Goal: Transaction & Acquisition: Purchase product/service

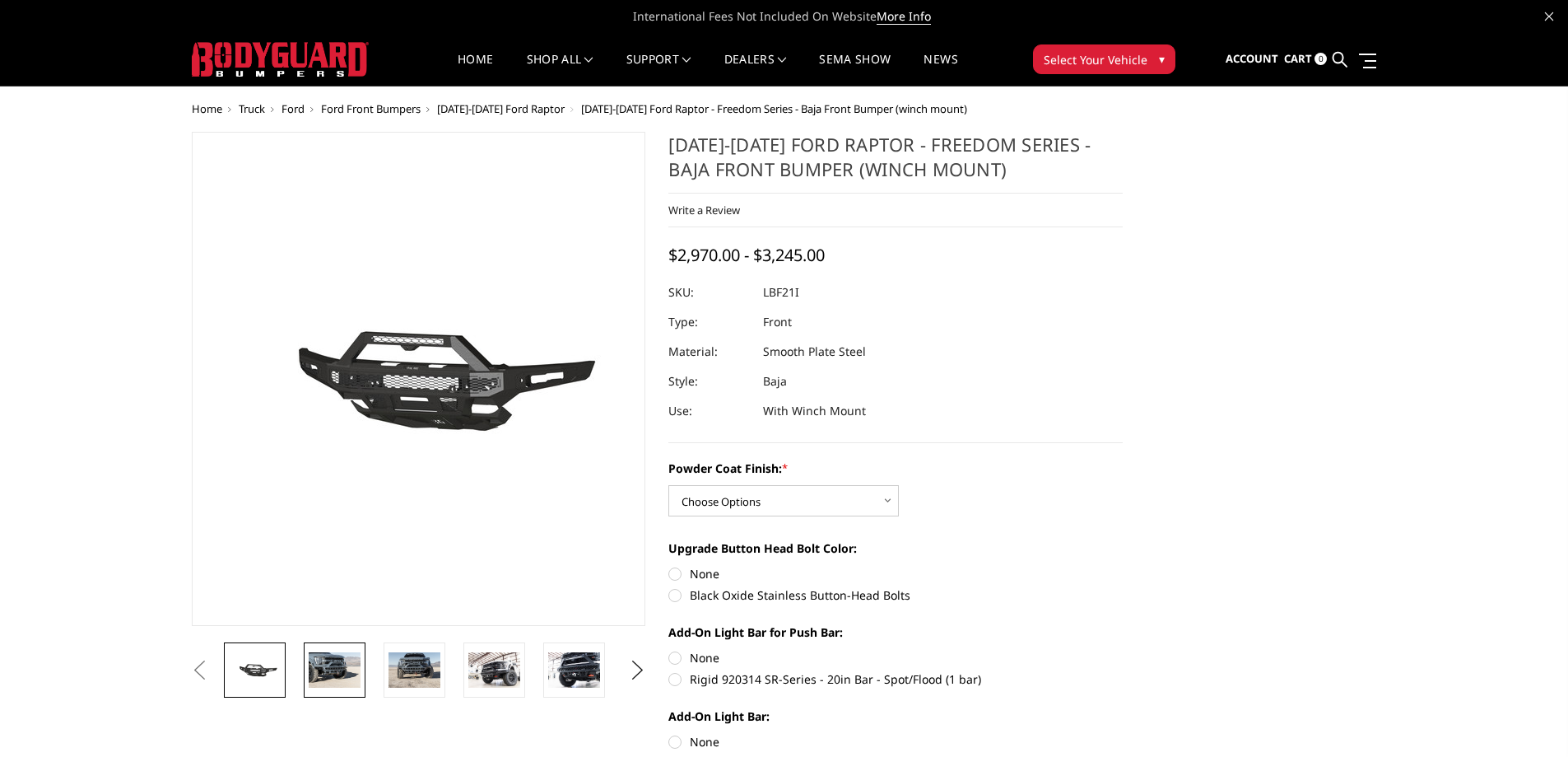
click at [331, 666] on img at bounding box center [335, 669] width 52 height 34
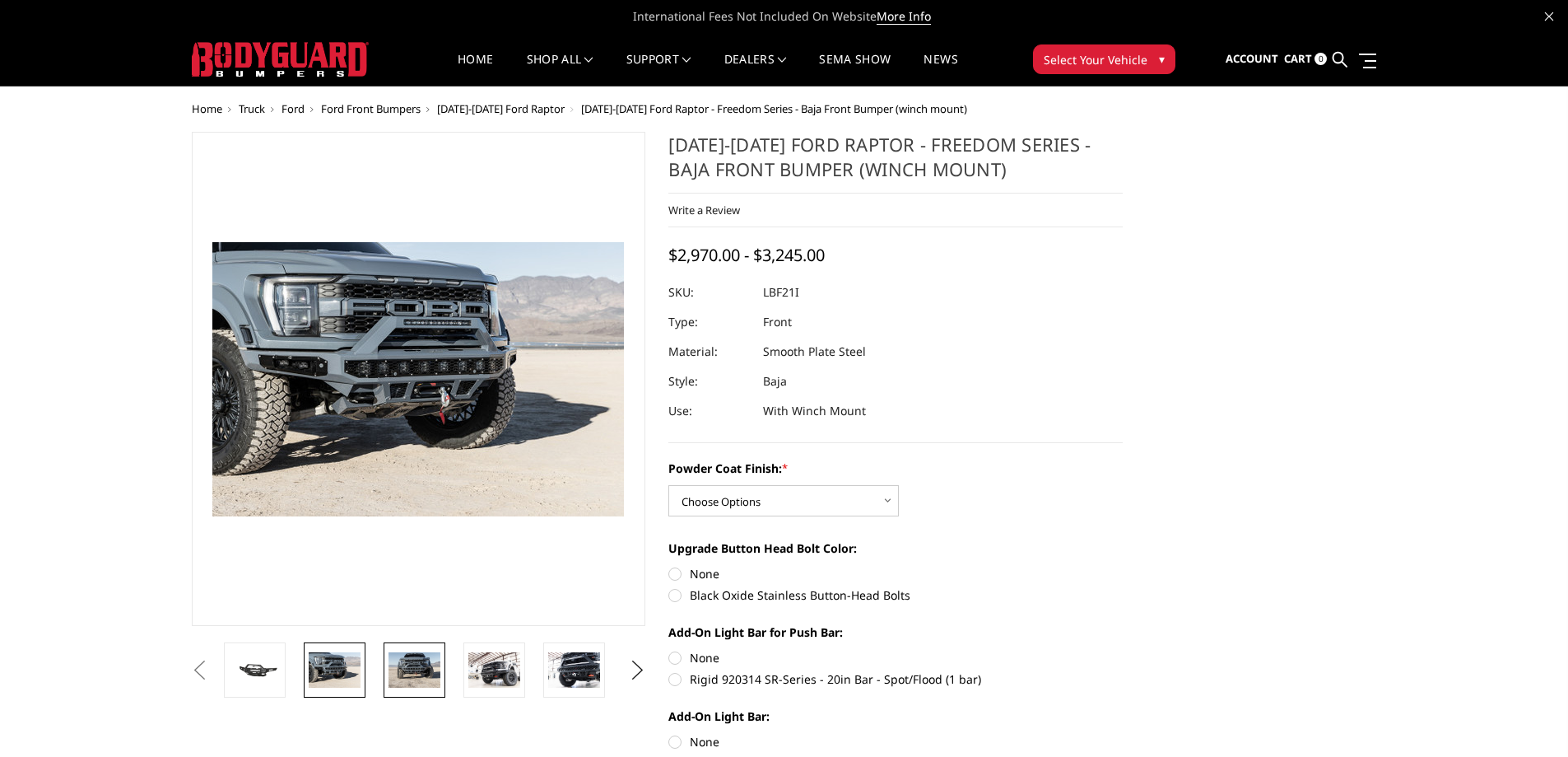
click at [408, 672] on img at bounding box center [415, 669] width 52 height 34
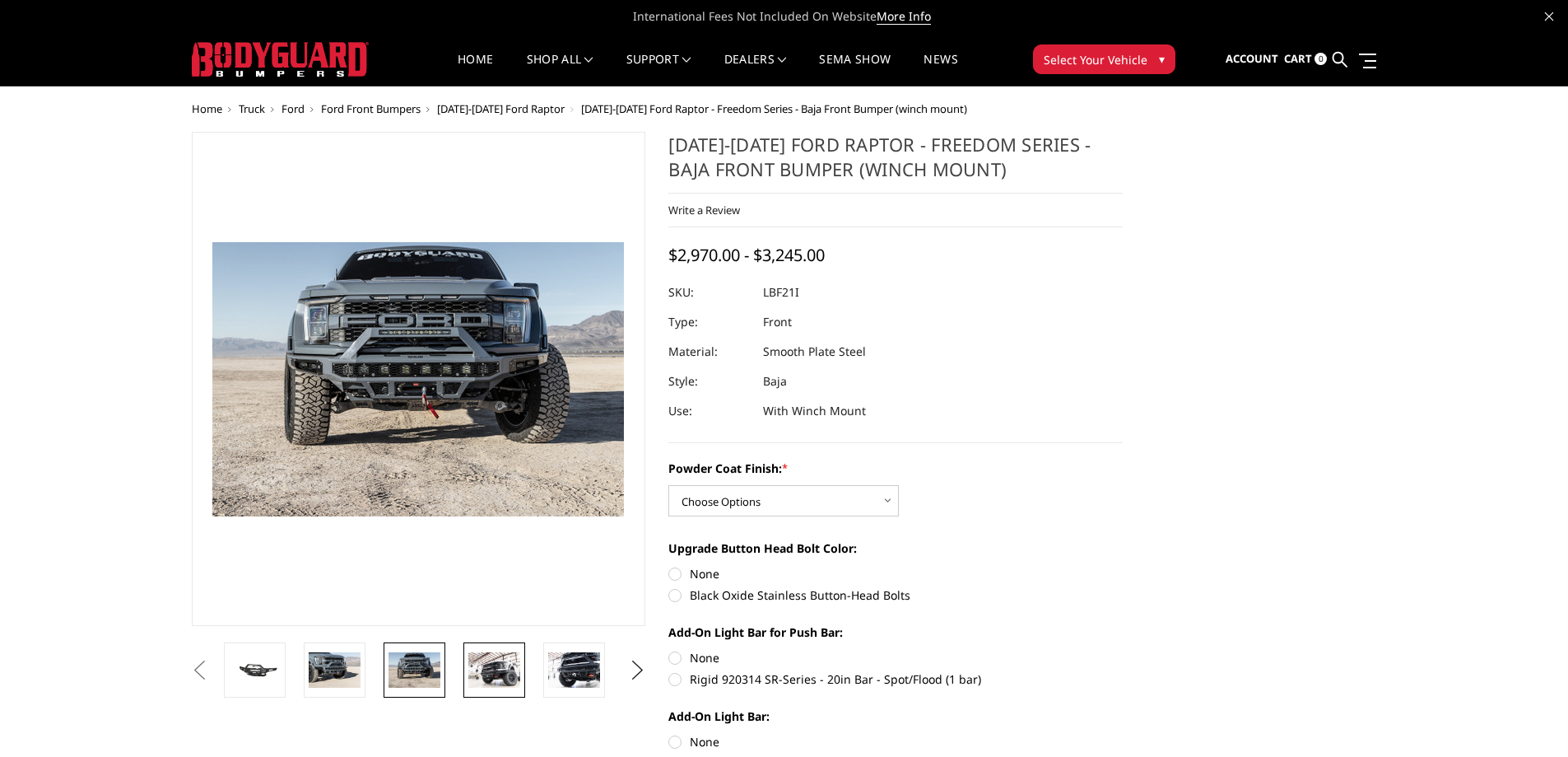
click at [471, 674] on img at bounding box center [494, 669] width 52 height 34
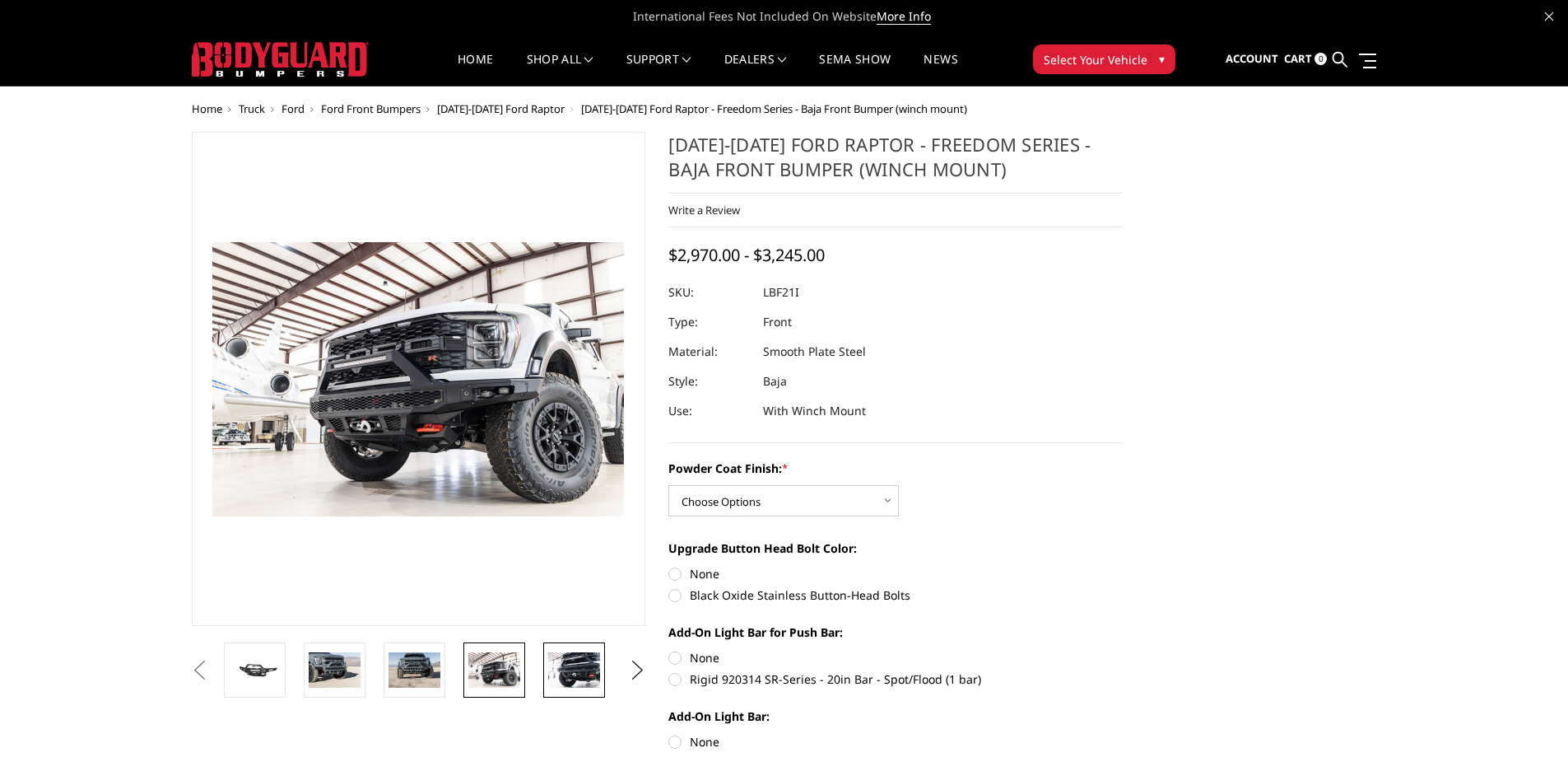
click at [573, 682] on img at bounding box center [574, 669] width 52 height 34
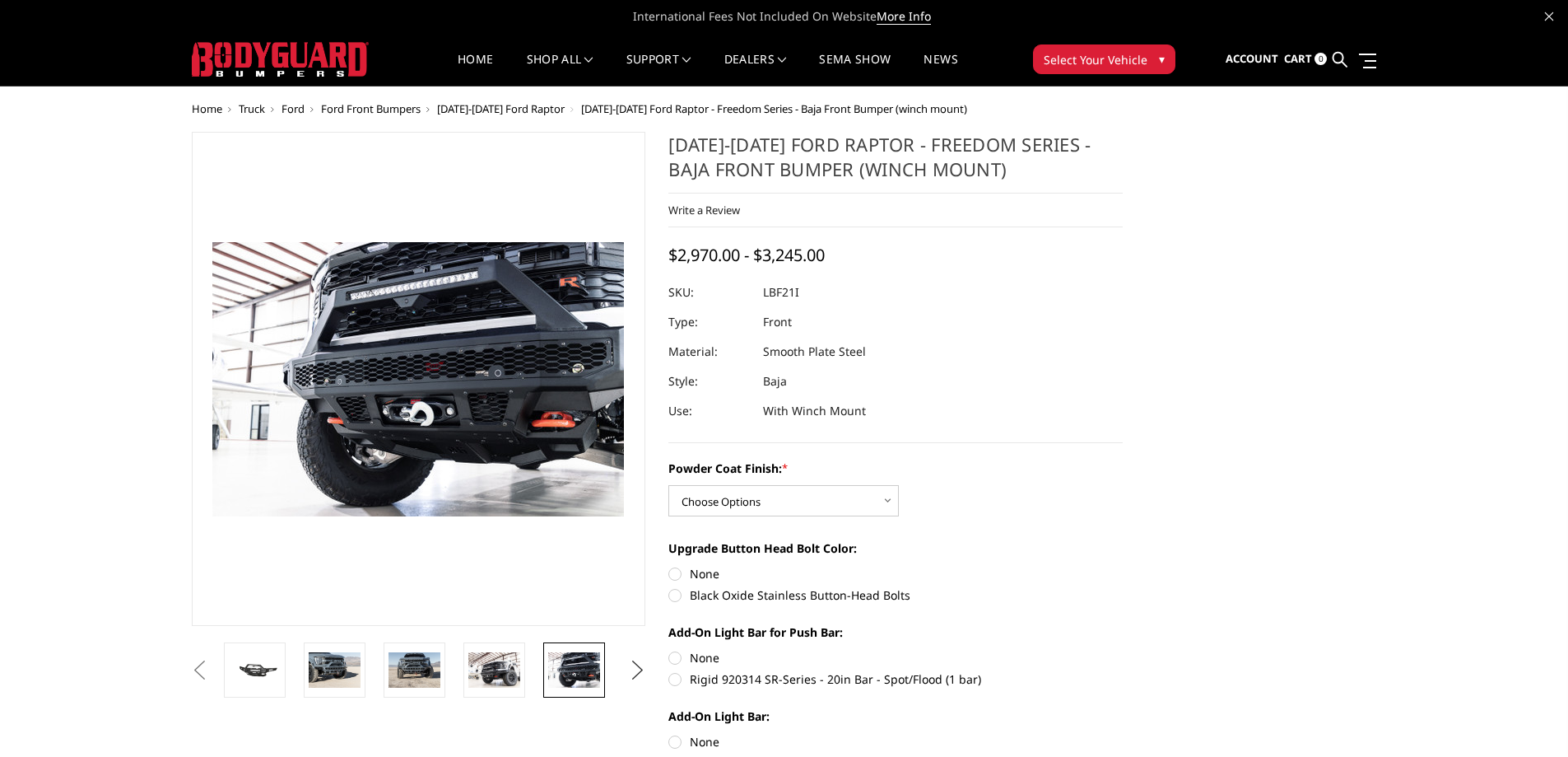
click at [631, 670] on button "Next" at bounding box center [637, 671] width 25 height 25
click at [586, 671] on img at bounding box center [574, 669] width 52 height 34
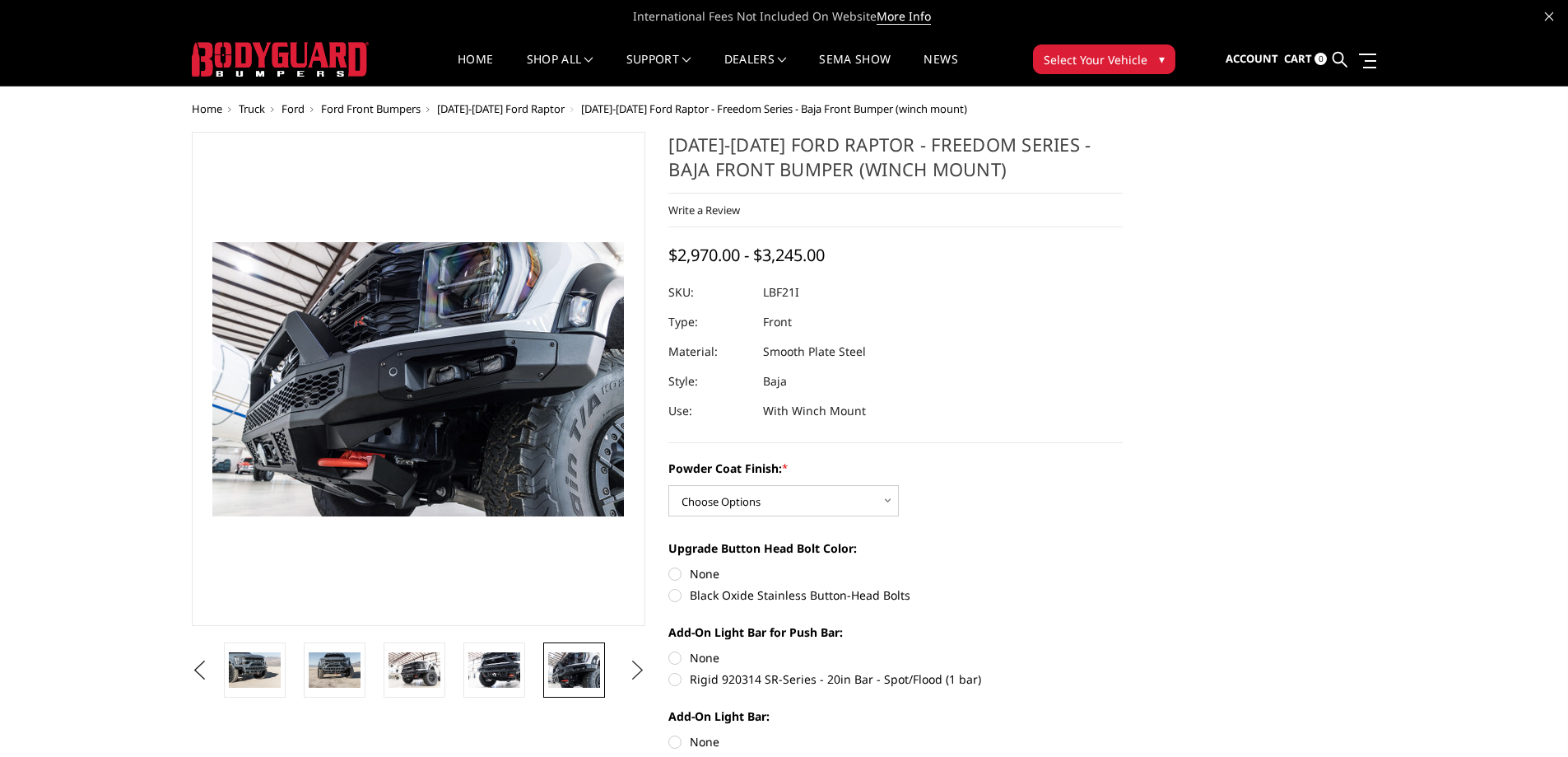
click at [635, 669] on button "Next" at bounding box center [637, 671] width 25 height 25
drag, startPoint x: 587, startPoint y: 670, endPoint x: 596, endPoint y: 671, distance: 9.1
click at [589, 670] on img at bounding box center [574, 669] width 52 height 34
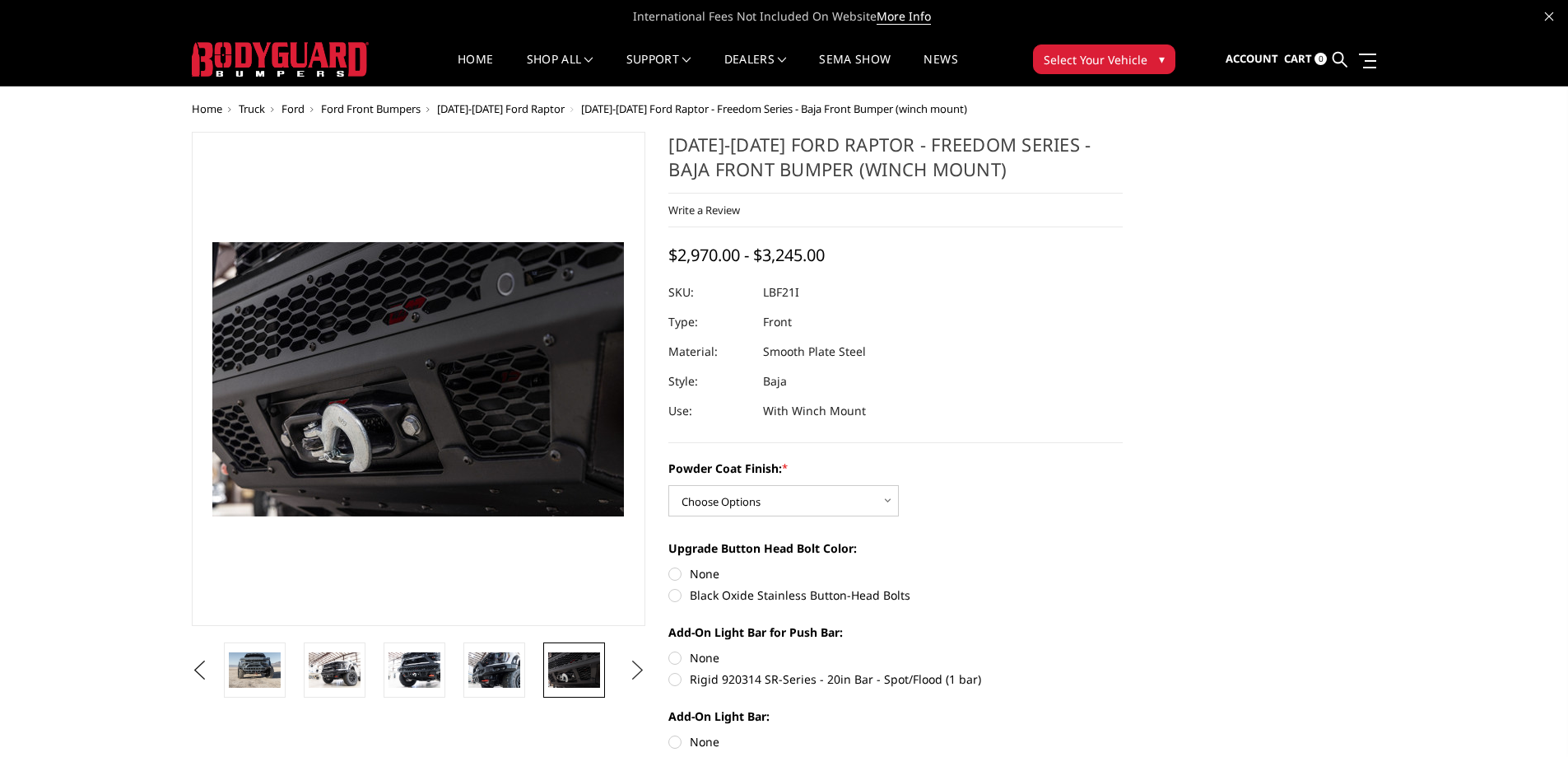
click at [632, 671] on button "Next" at bounding box center [637, 671] width 25 height 25
drag, startPoint x: 588, startPoint y: 671, endPoint x: 602, endPoint y: 671, distance: 14.0
click at [589, 671] on img at bounding box center [574, 669] width 52 height 34
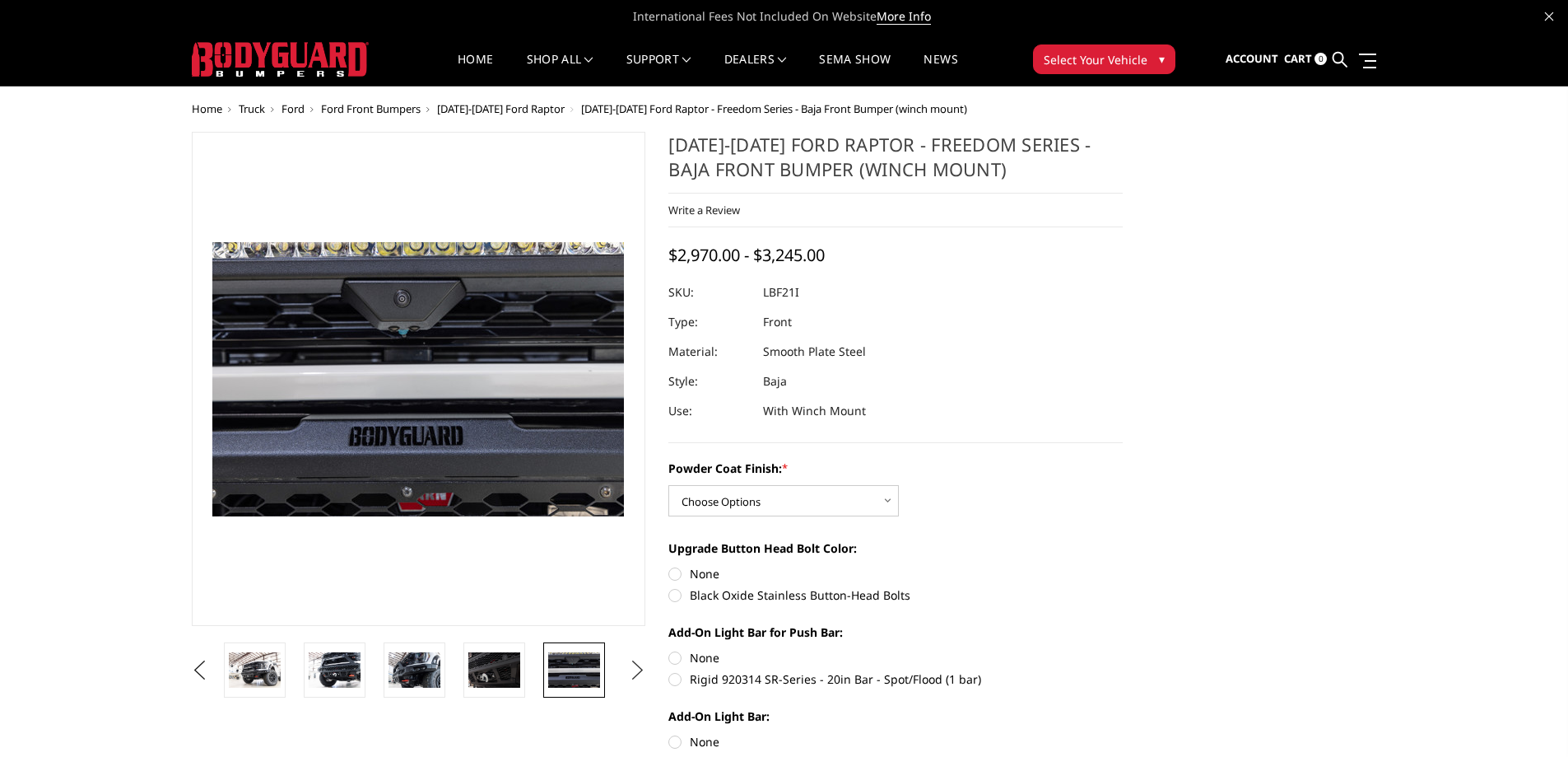
click at [639, 669] on button "Next" at bounding box center [637, 671] width 25 height 25
drag, startPoint x: 574, startPoint y: 667, endPoint x: 592, endPoint y: 667, distance: 18.0
click at [582, 667] on img at bounding box center [574, 669] width 52 height 34
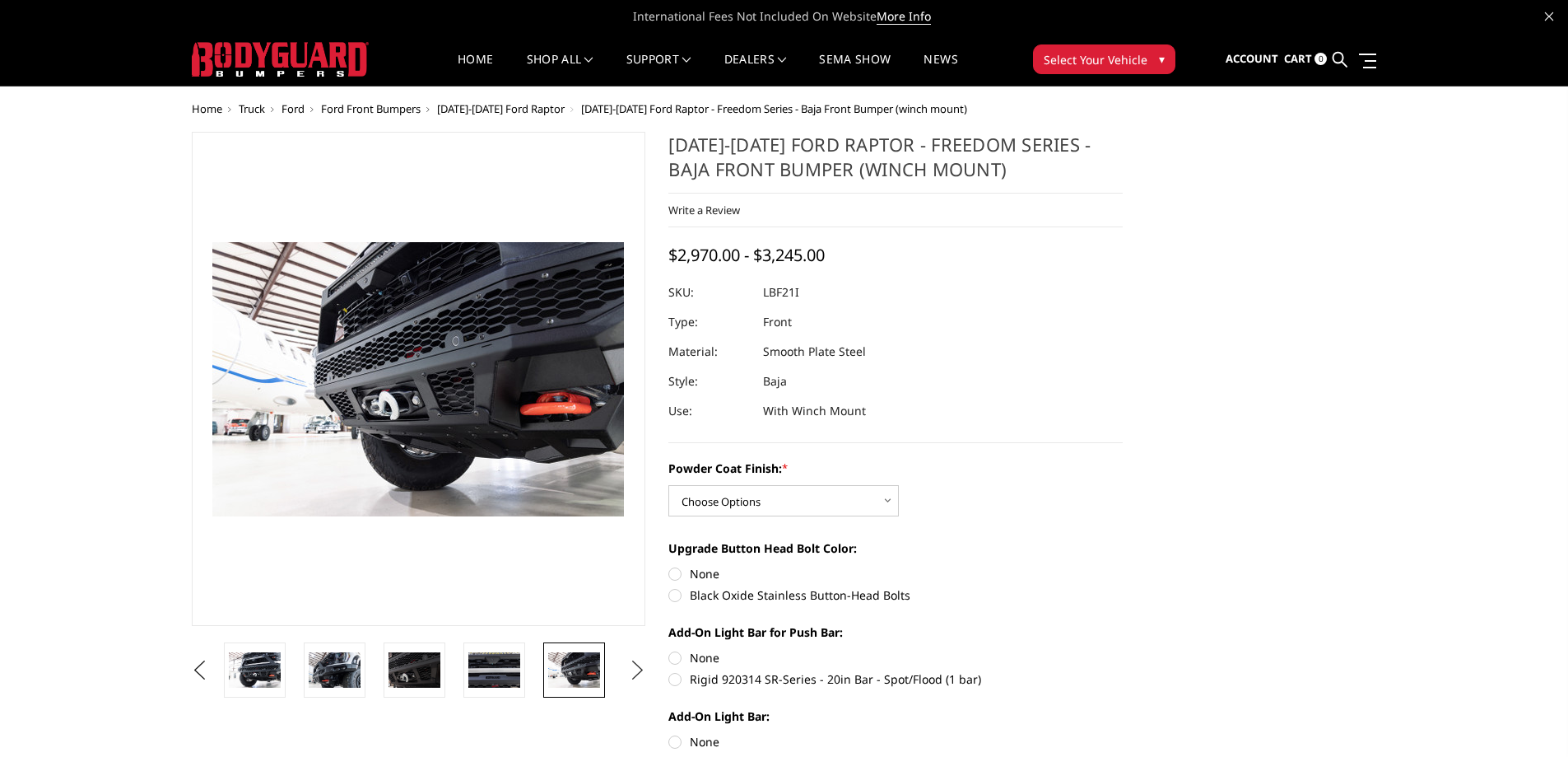
click at [637, 668] on button "Next" at bounding box center [637, 671] width 25 height 25
click at [567, 667] on img at bounding box center [574, 669] width 52 height 34
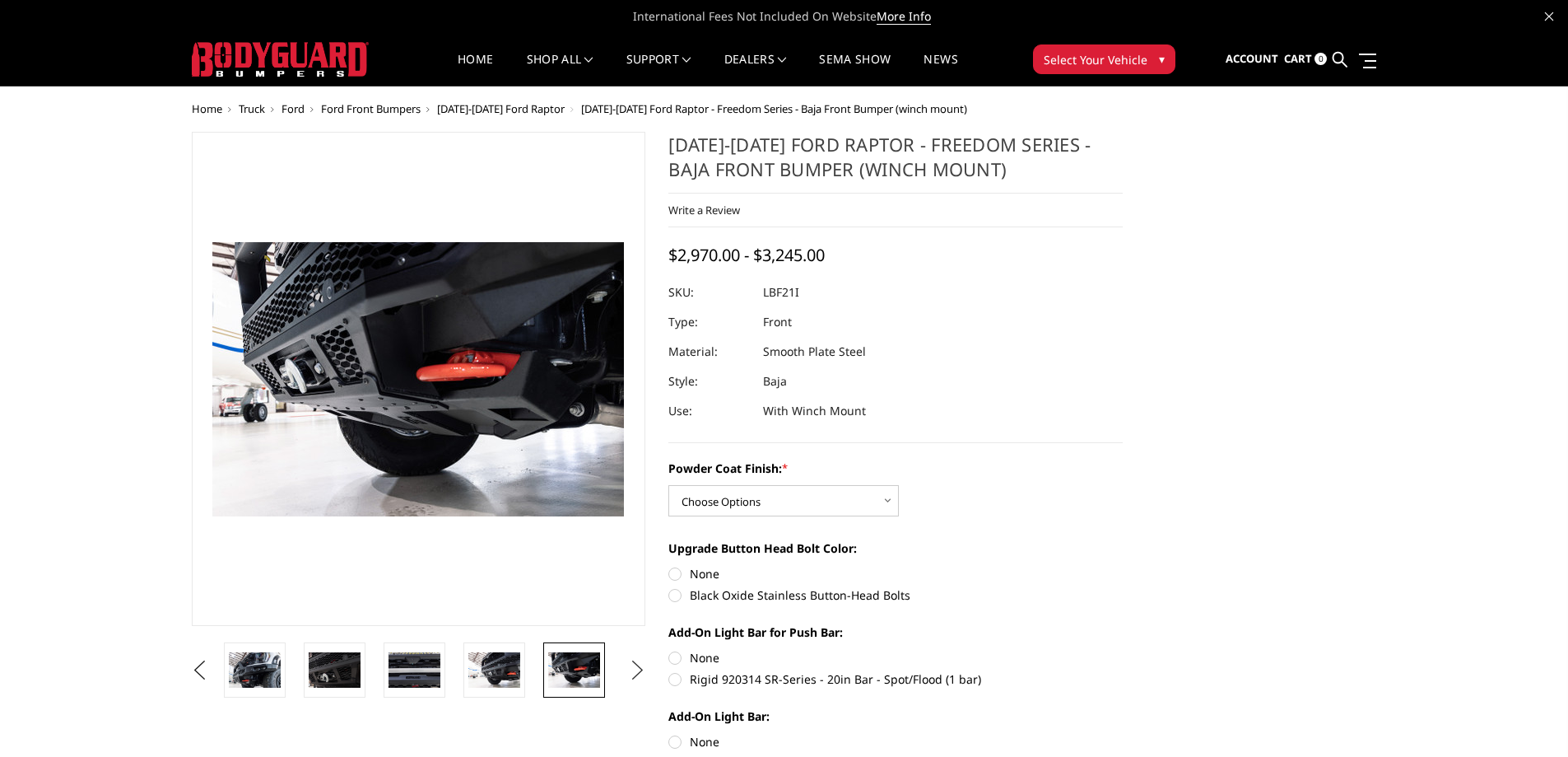
click at [635, 670] on button "Next" at bounding box center [637, 671] width 25 height 25
click at [567, 671] on img at bounding box center [574, 669] width 52 height 34
